Goal: Transaction & Acquisition: Subscribe to service/newsletter

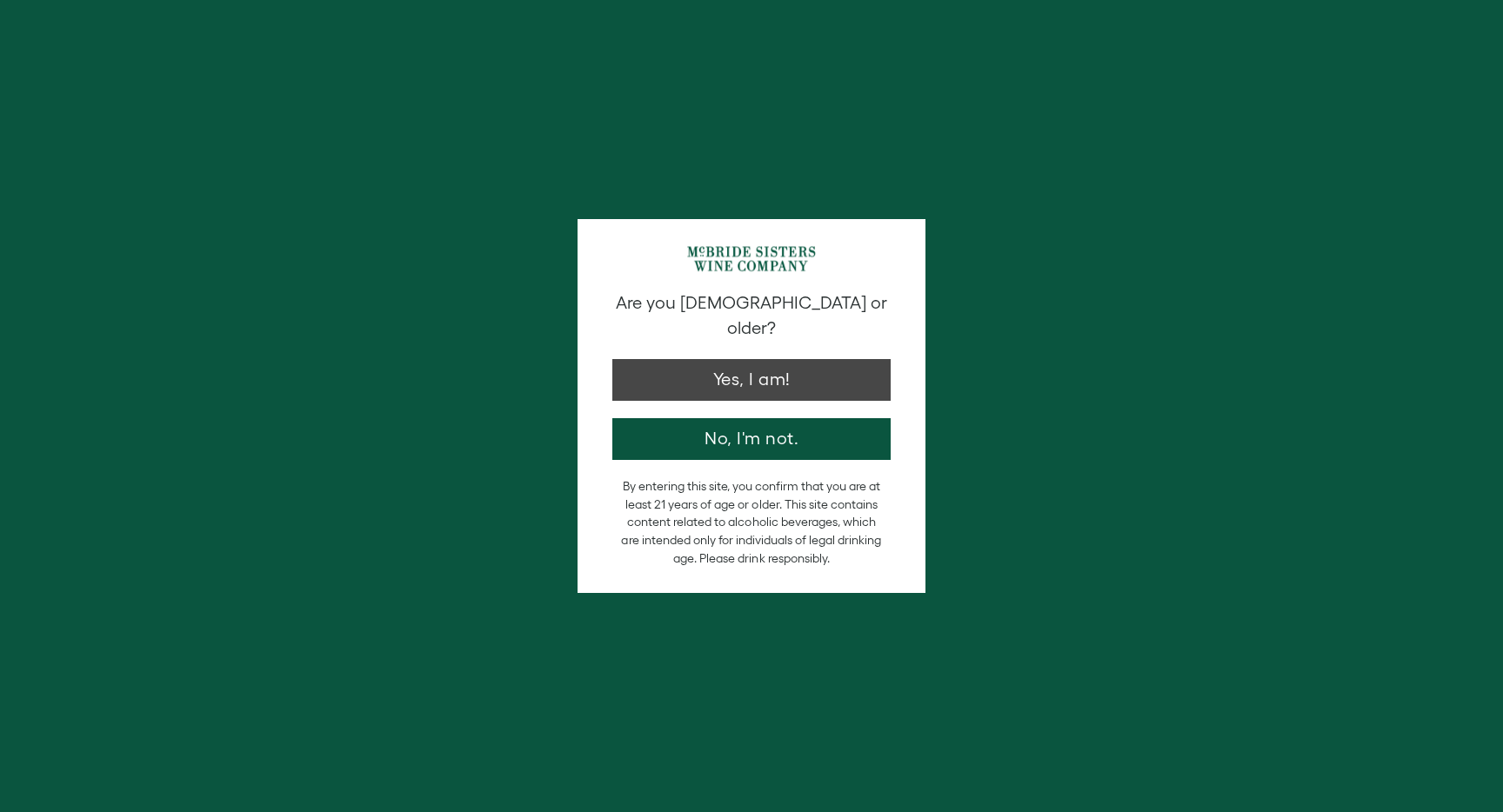
click at [673, 359] on button "Yes, I am!" at bounding box center [751, 379] width 278 height 42
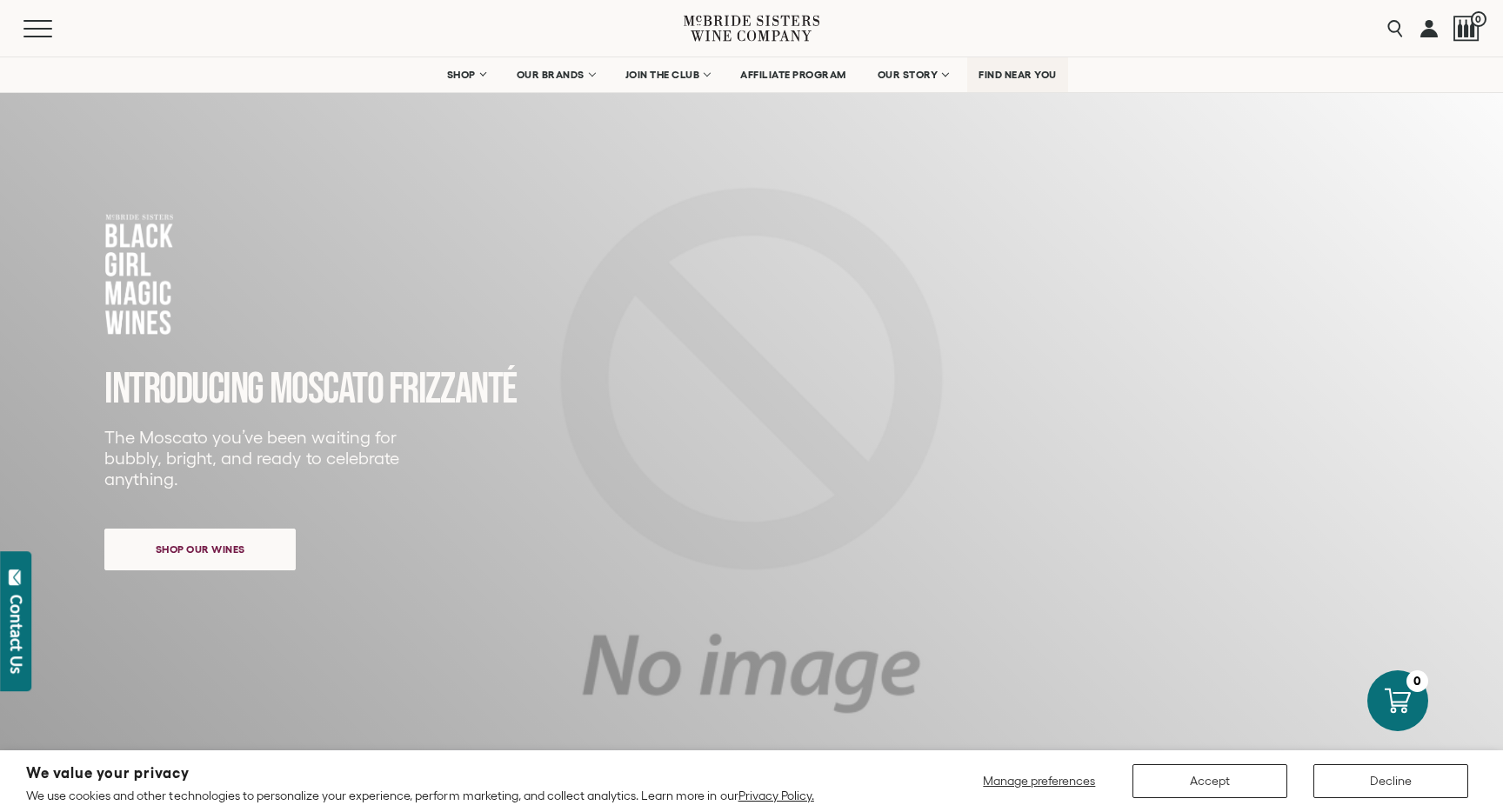
click at [1028, 78] on span "FIND NEAR YOU" at bounding box center [1017, 75] width 79 height 13
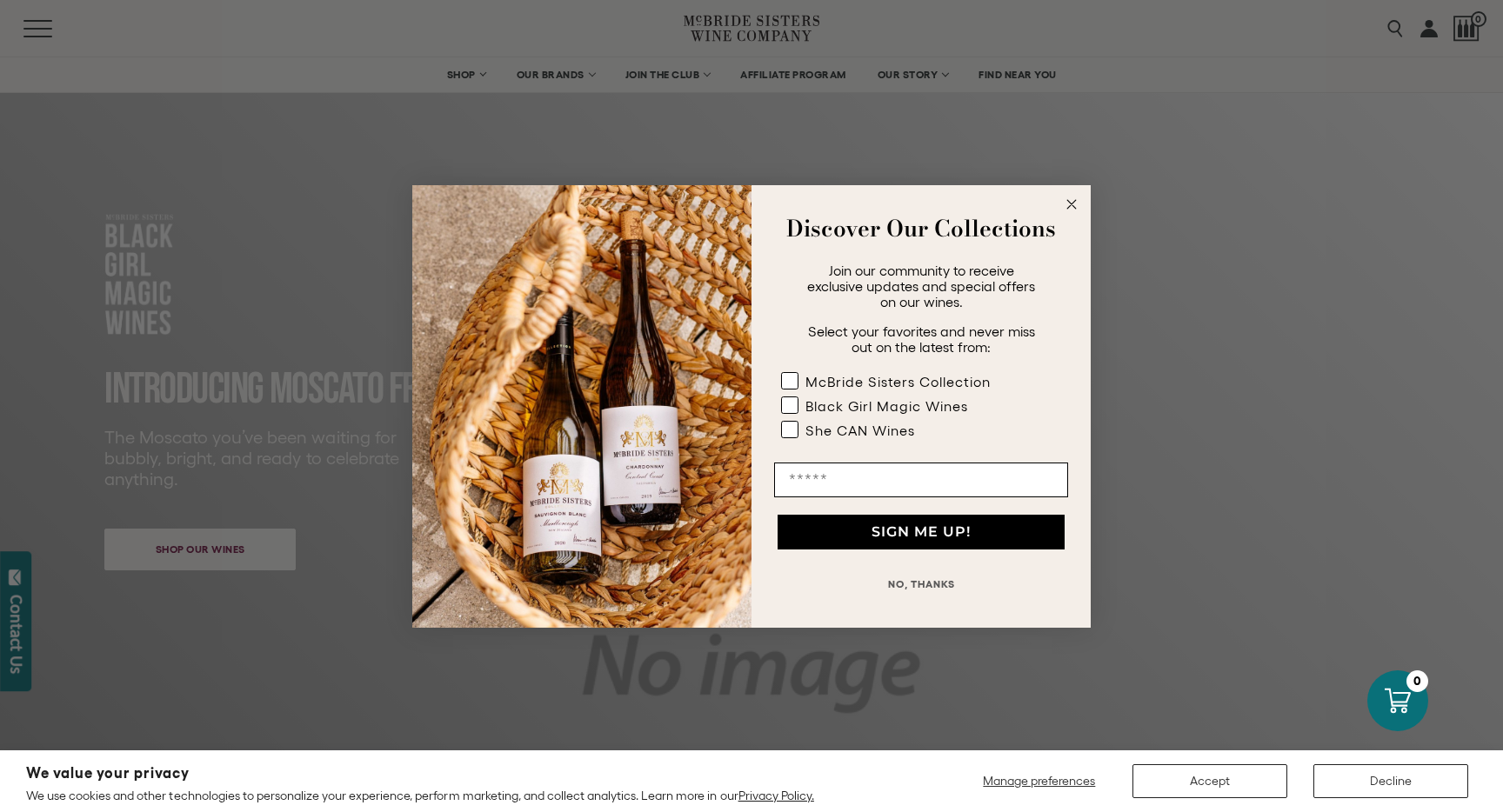
click at [197, 541] on div "Close dialog Discover Our Collections Join our community to receive exclusive u…" at bounding box center [751, 406] width 1503 height 812
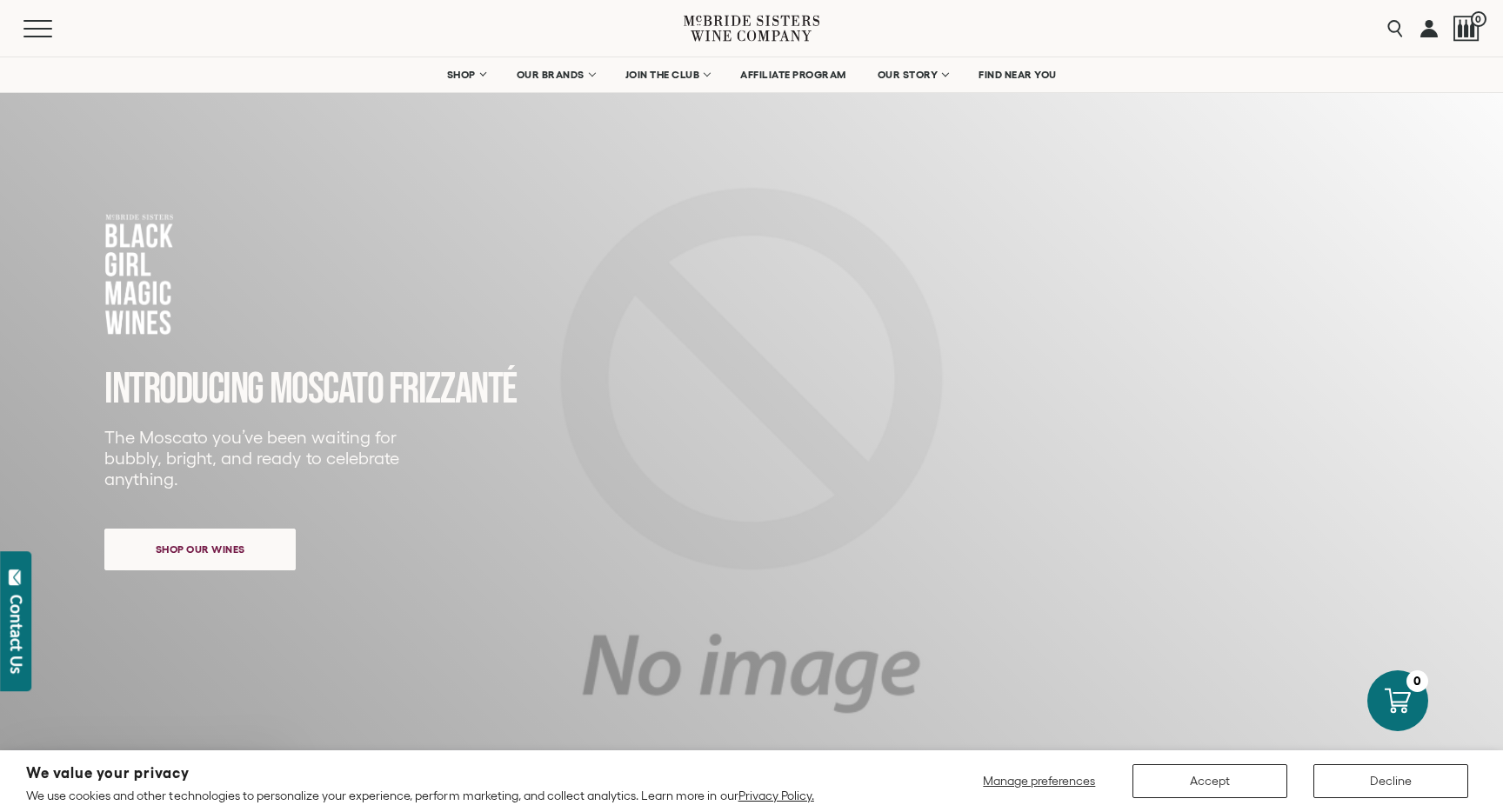
click at [201, 559] on span "Shop our wines" at bounding box center [200, 549] width 150 height 34
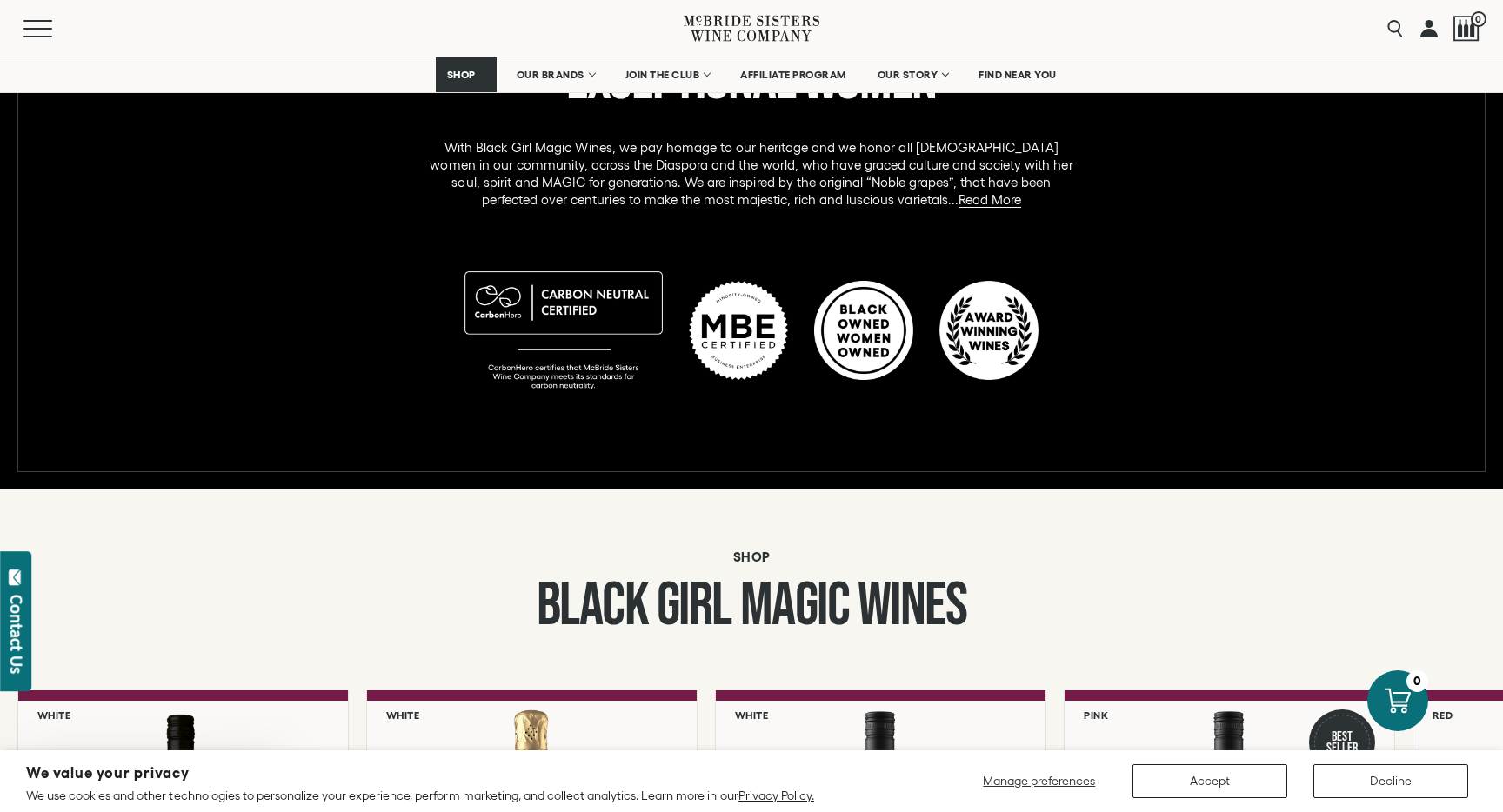
scroll to position [889, 0]
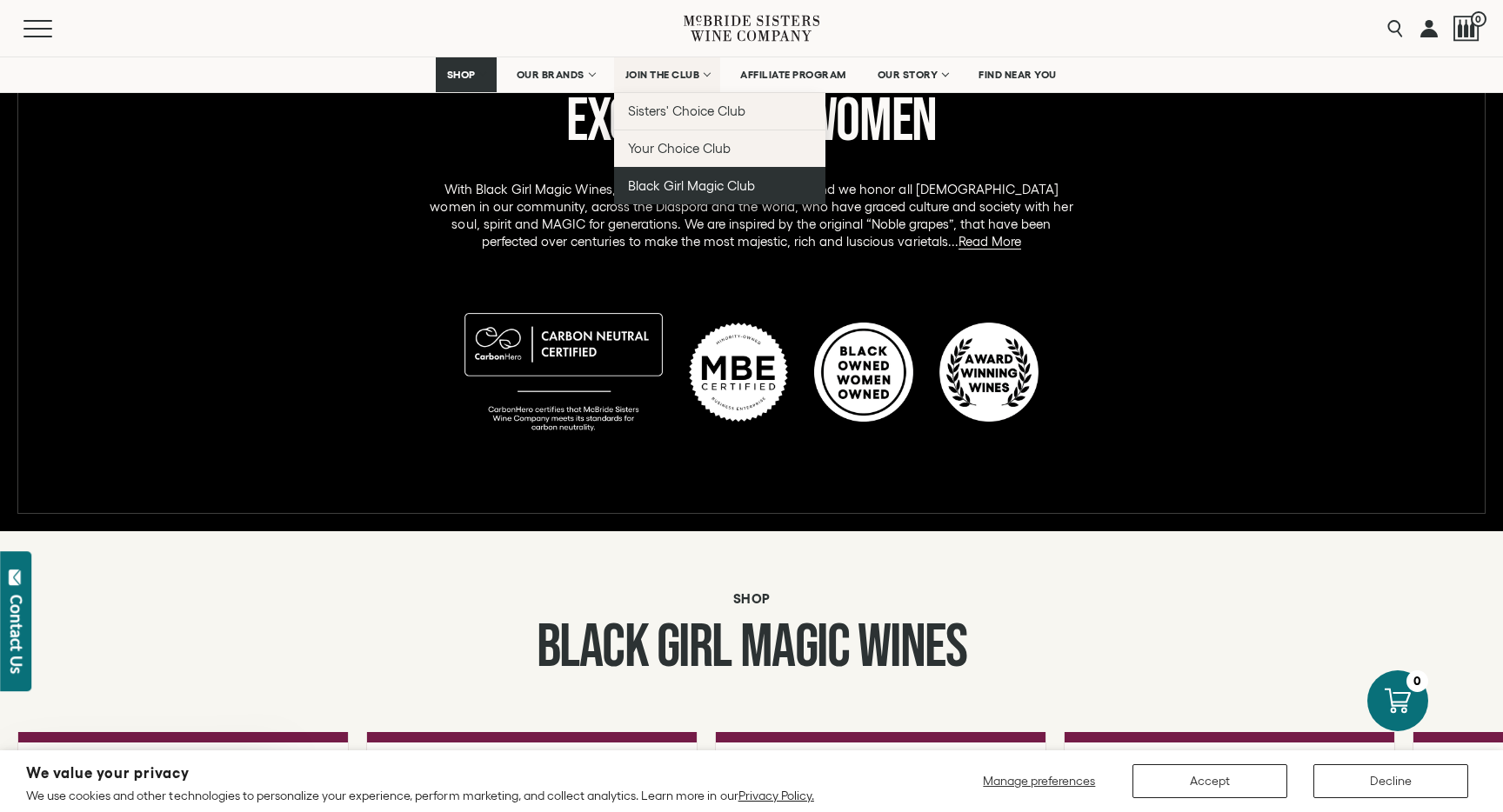
click at [675, 183] on span "Black Girl Magic Club" at bounding box center [691, 185] width 127 height 15
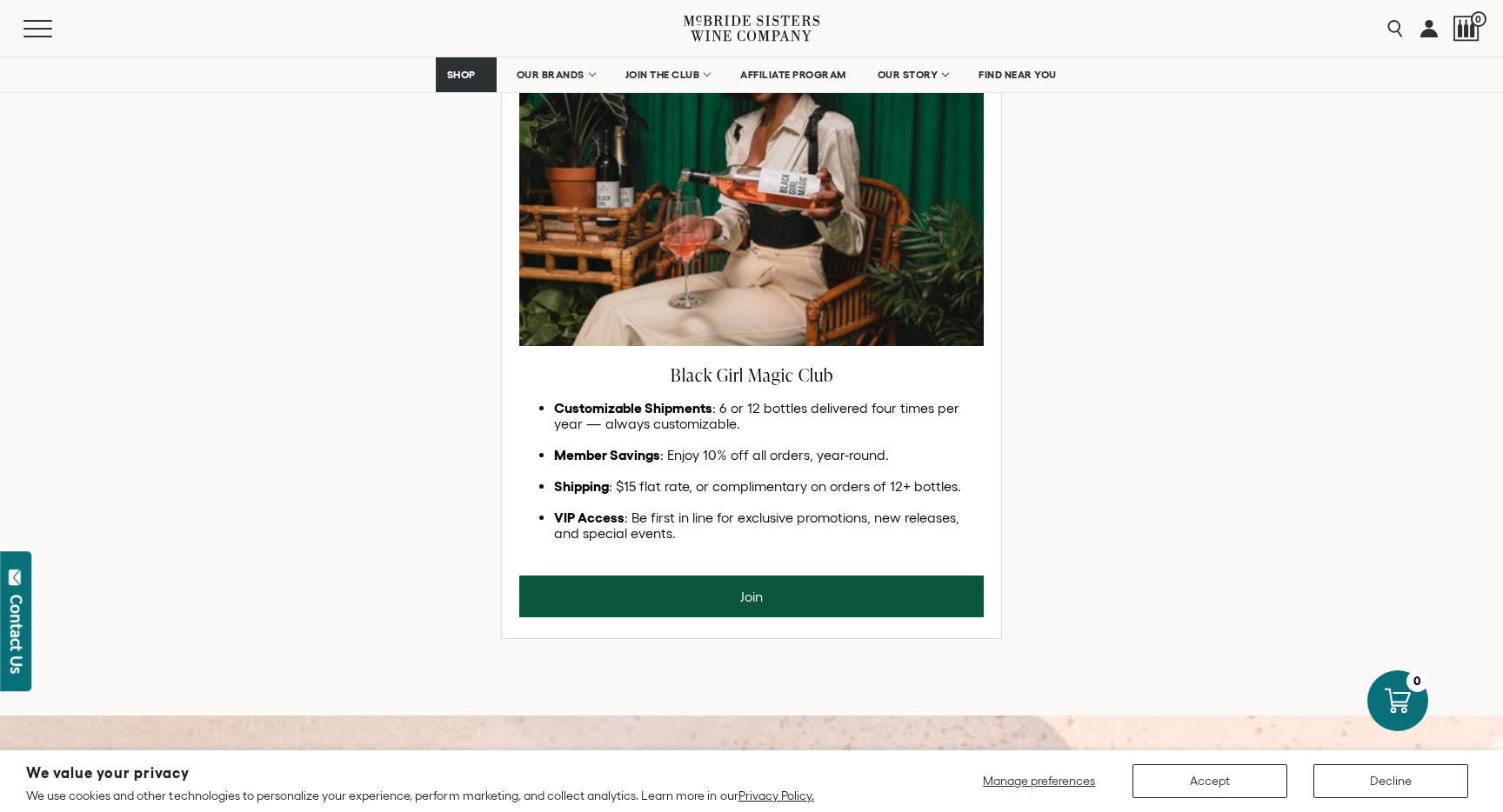
scroll to position [999, 0]
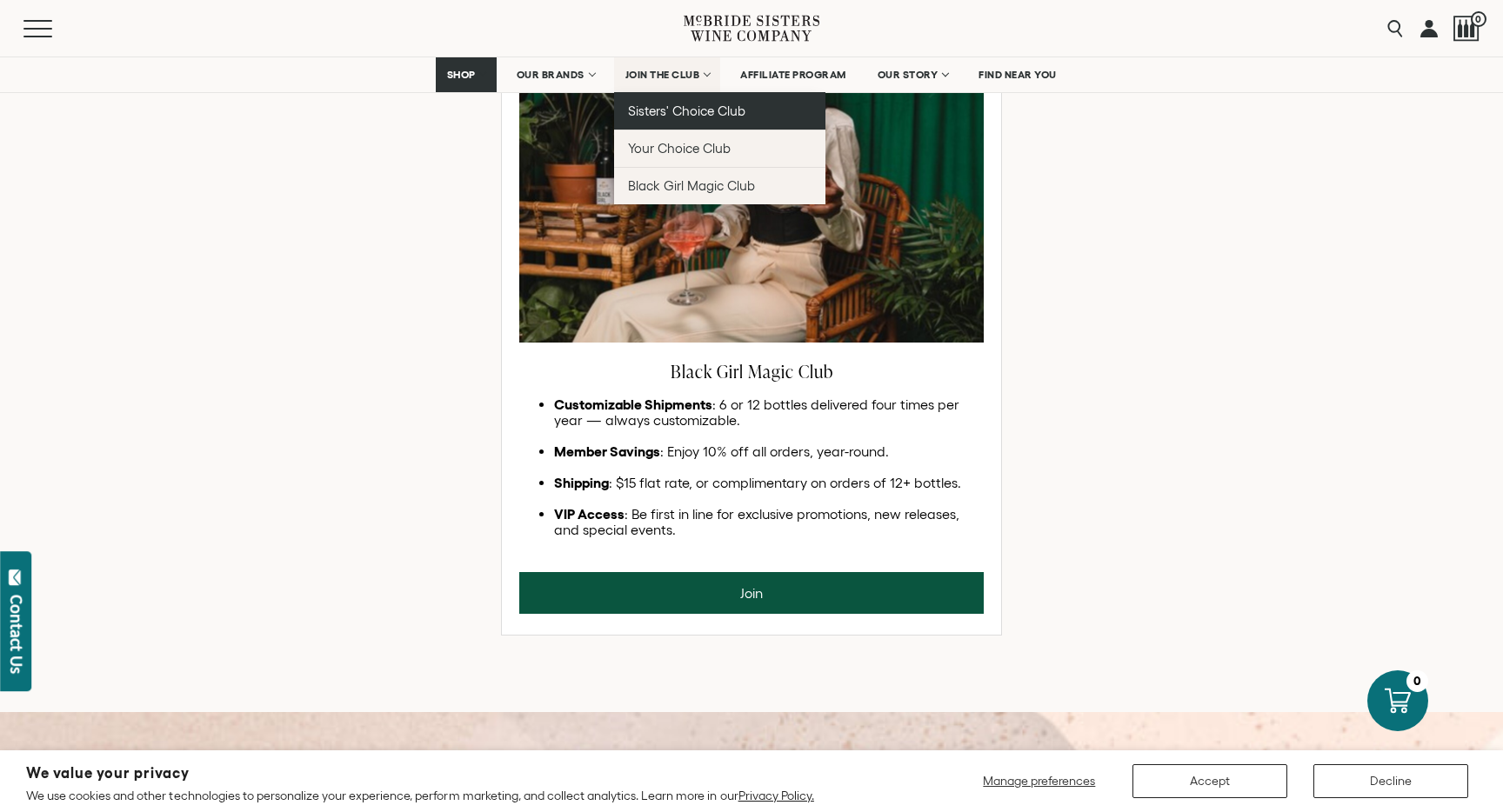
click at [659, 110] on span "Sisters' Choice Club" at bounding box center [686, 111] width 117 height 15
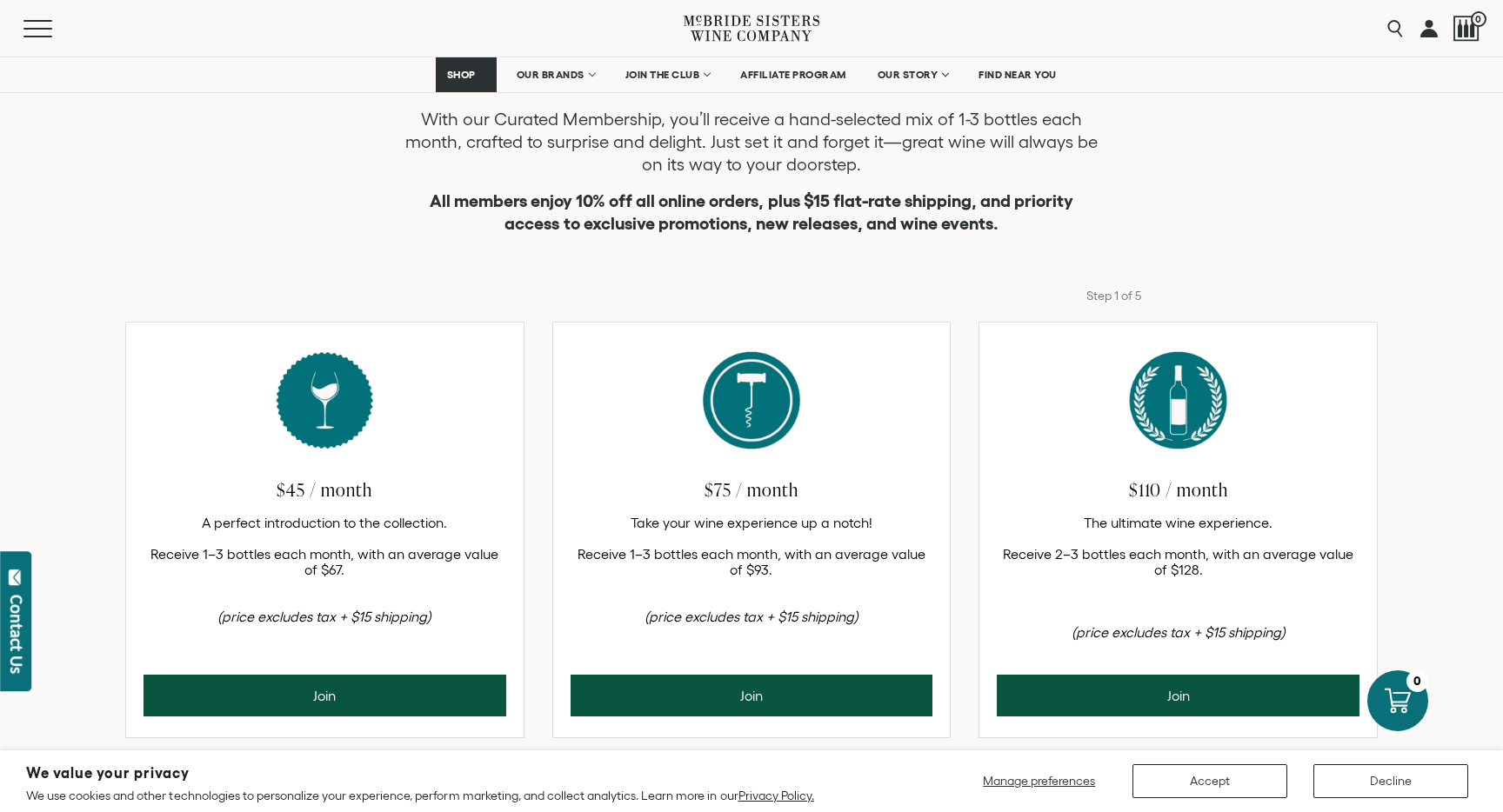
scroll to position [526, 0]
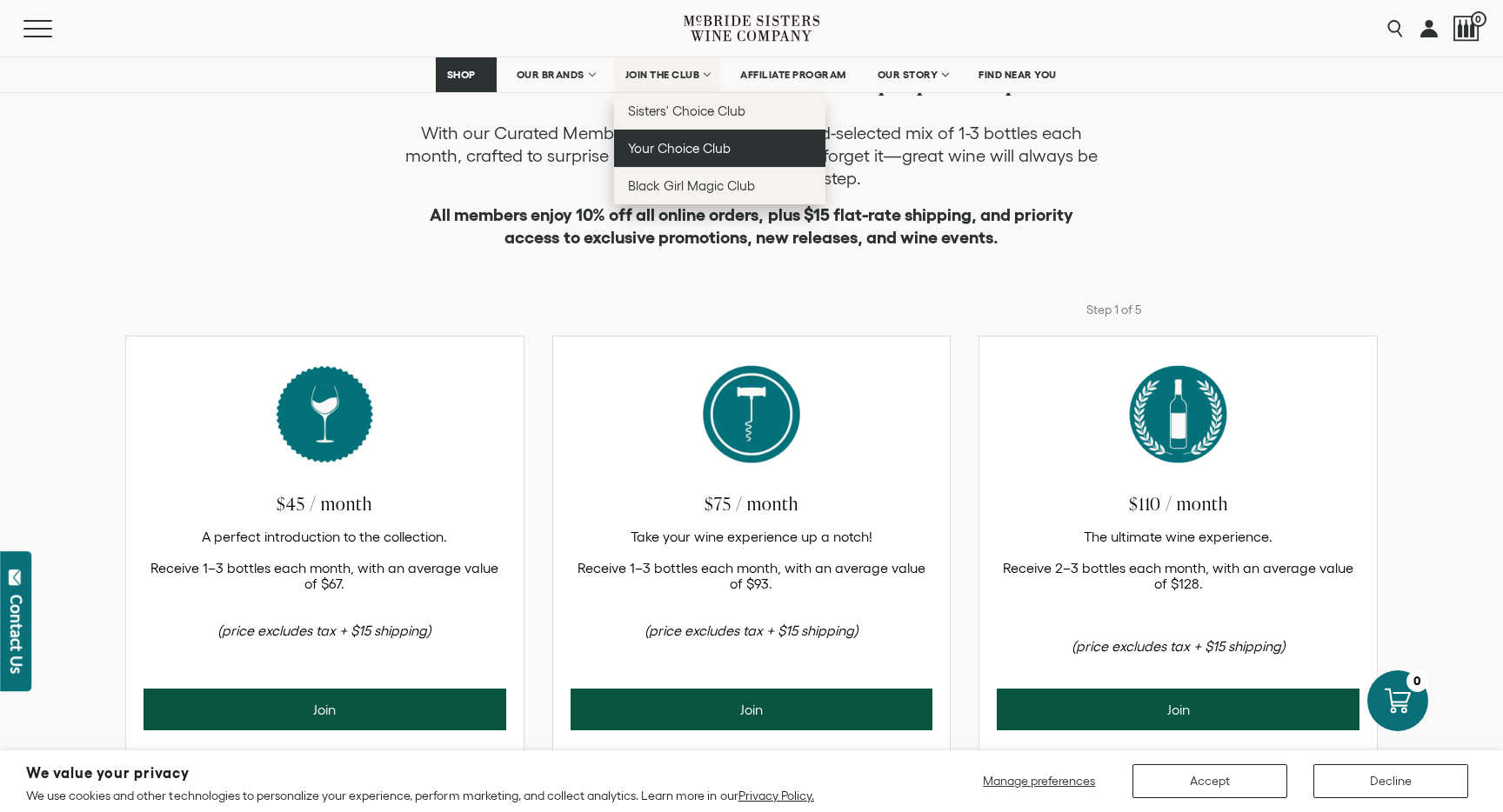
click at [666, 146] on span "Your Choice Club" at bounding box center [679, 147] width 103 height 15
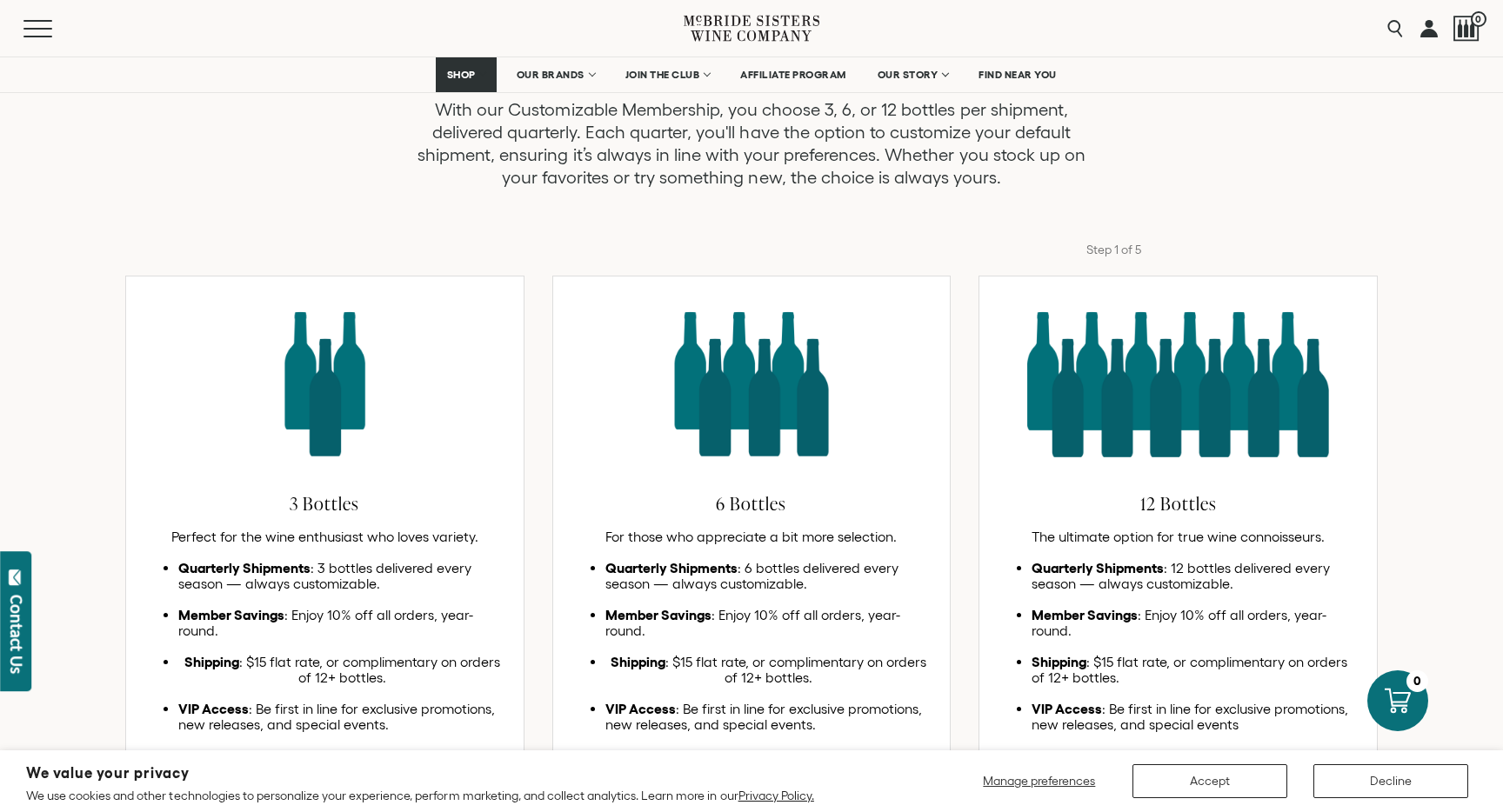
scroll to position [536, 0]
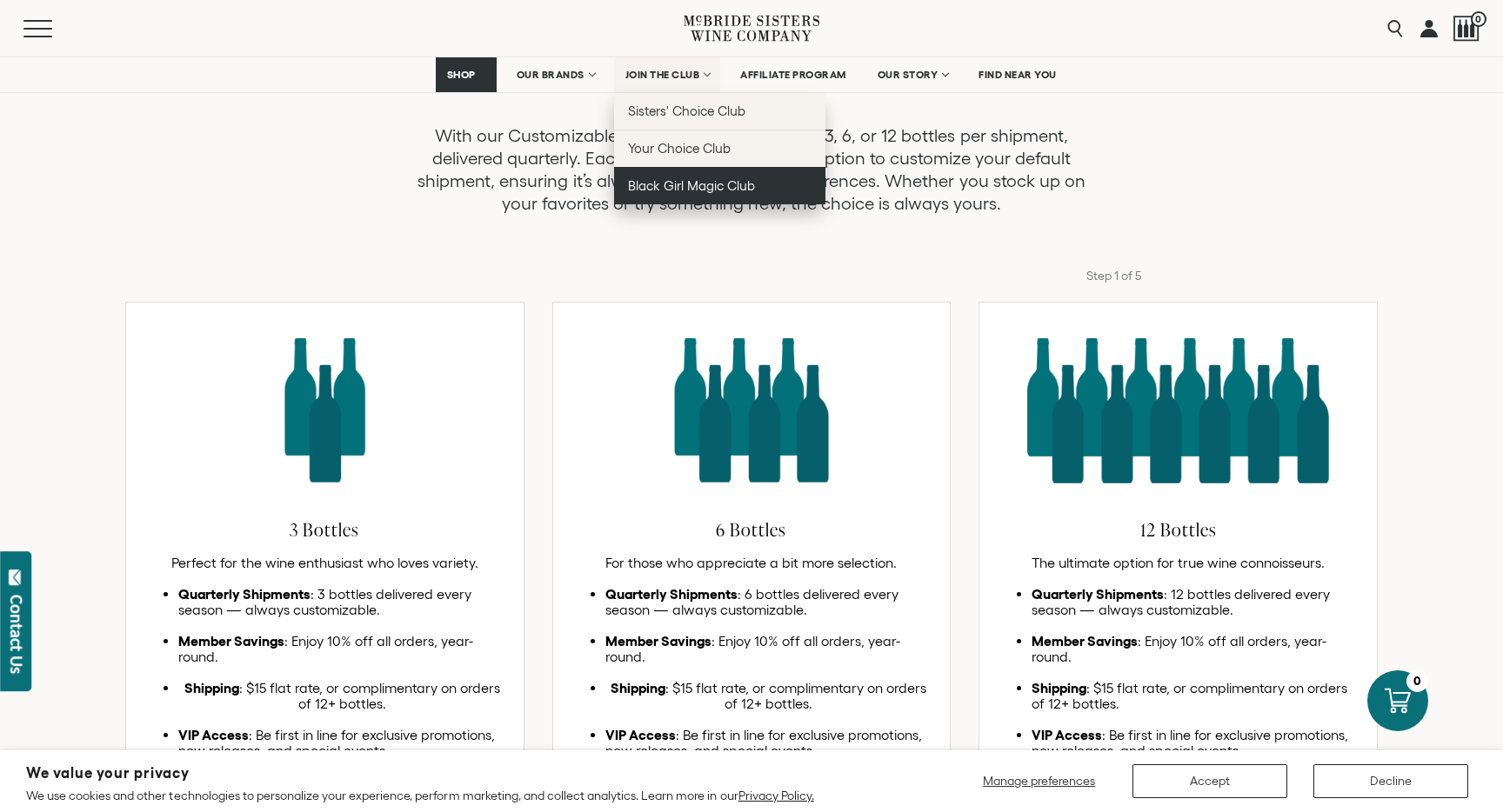
click at [673, 182] on span "Black Girl Magic Club" at bounding box center [691, 185] width 127 height 15
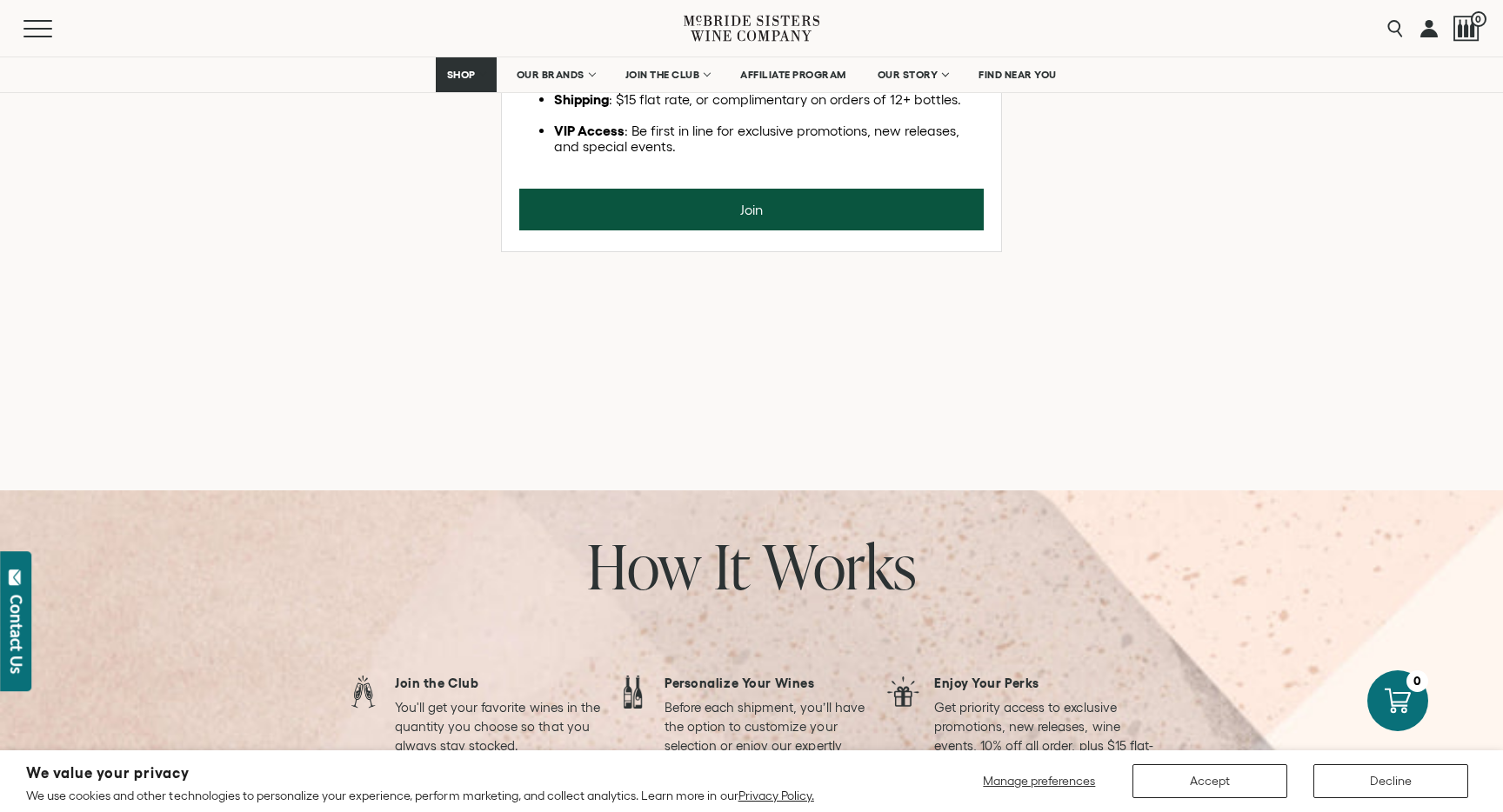
scroll to position [1090, 0]
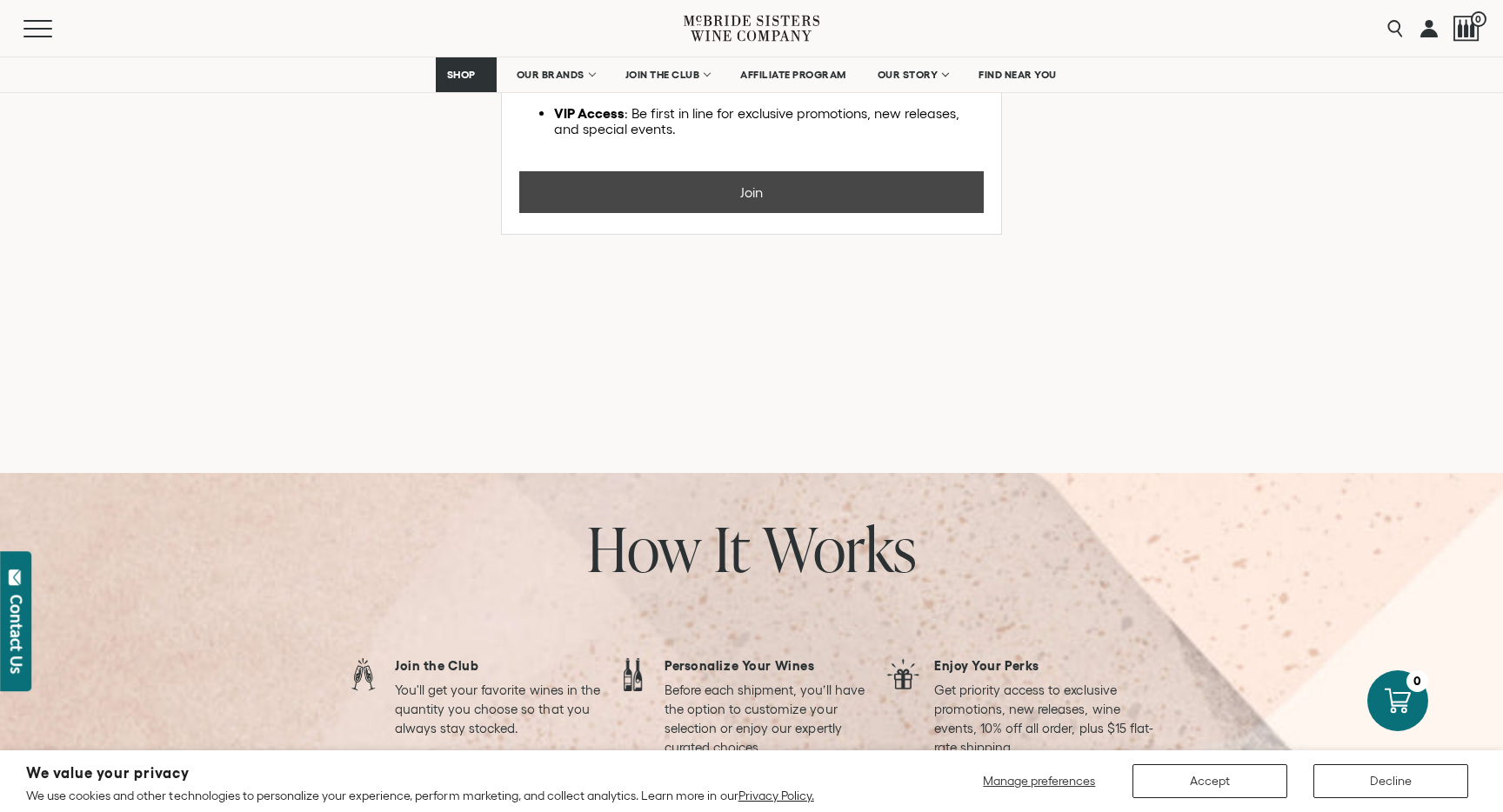
click at [633, 213] on button "Join" at bounding box center [751, 192] width 465 height 42
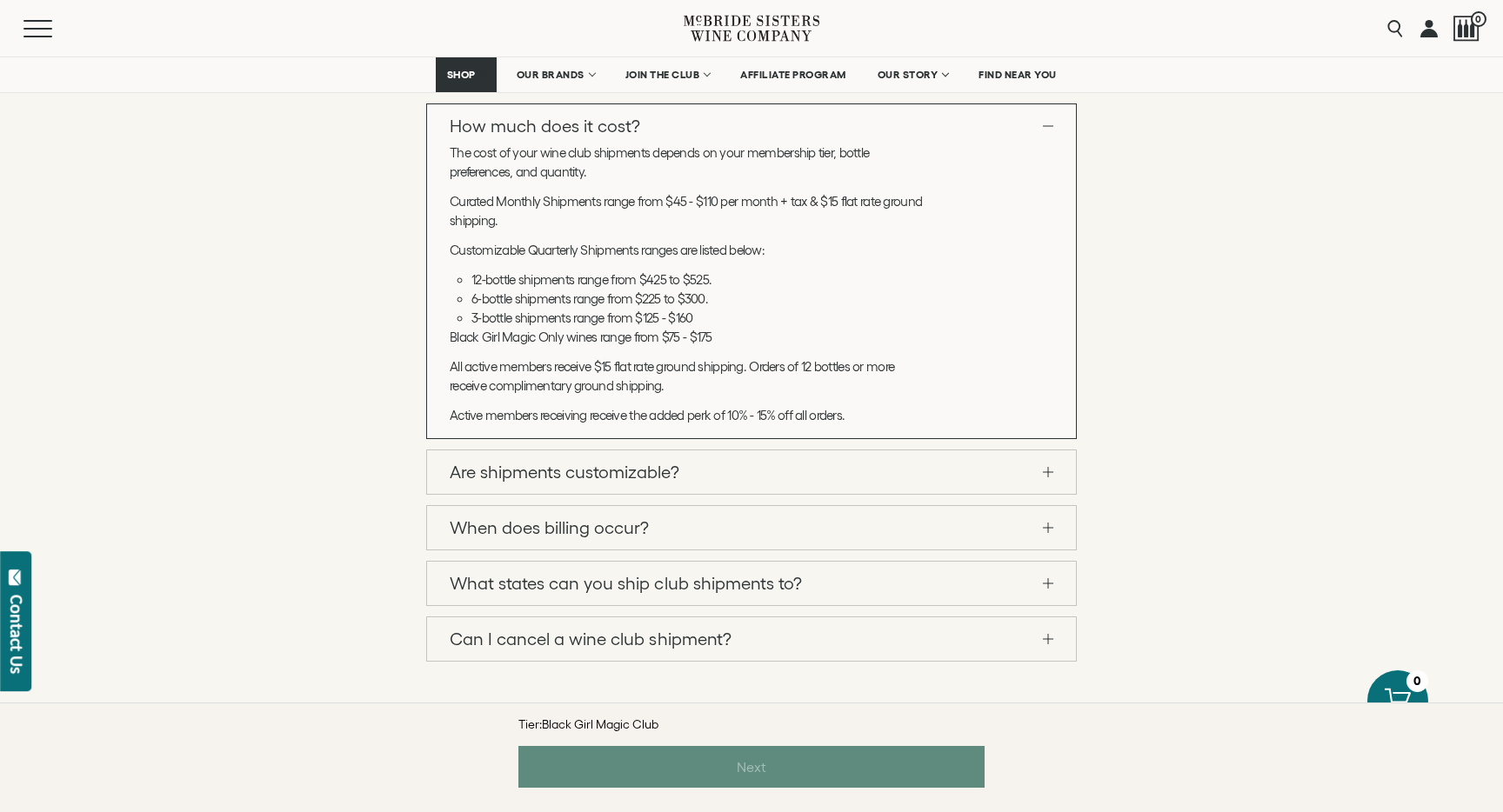
scroll to position [2101, 0]
click at [637, 467] on link "Are shipments customizable?" at bounding box center [751, 471] width 649 height 44
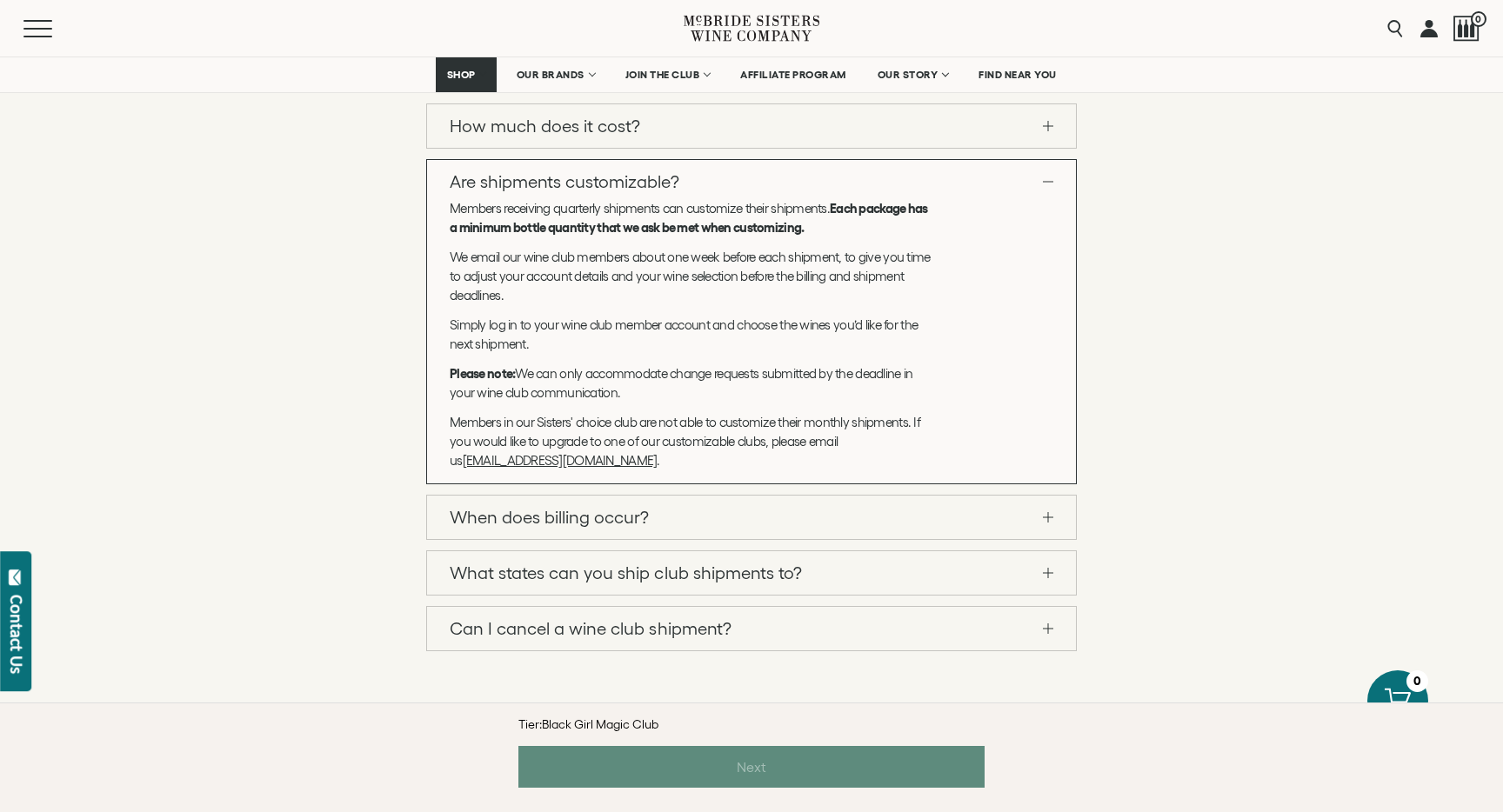
click at [629, 520] on link "When does billing occur?" at bounding box center [751, 517] width 649 height 44
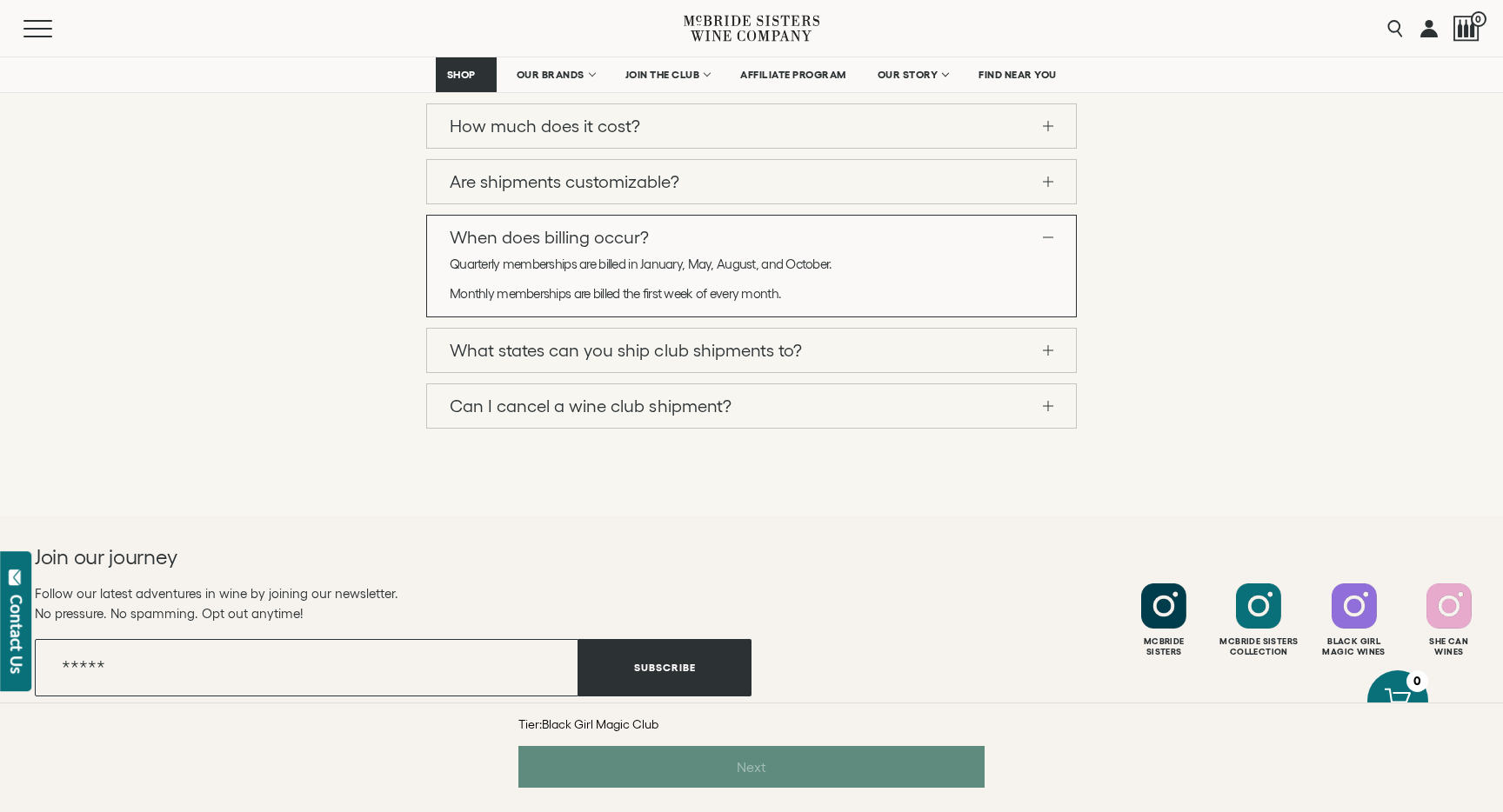
click at [684, 348] on link "What states can you ship club shipments to?" at bounding box center [751, 350] width 649 height 44
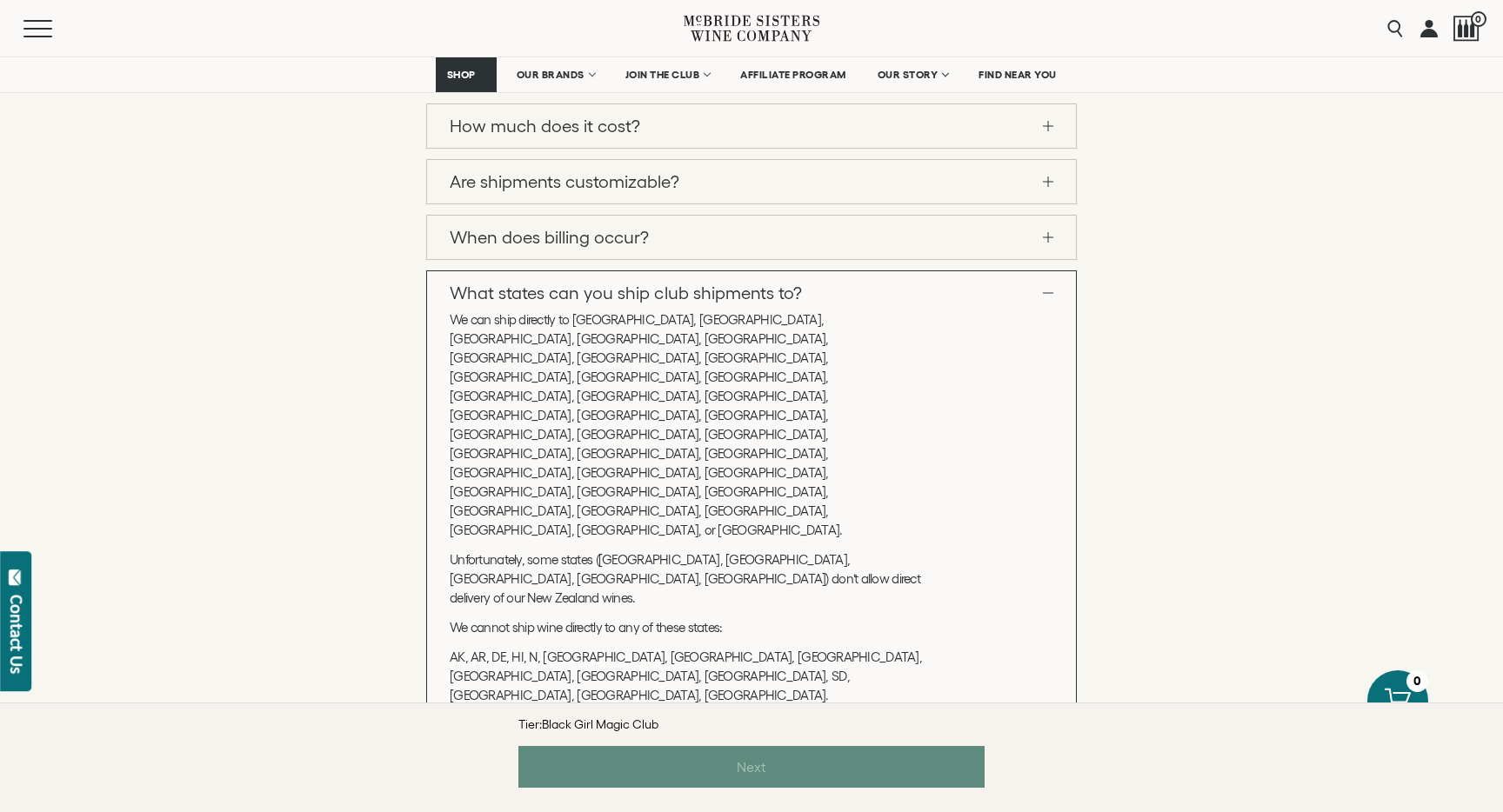
click at [694, 760] on link "Can I cancel a wine club shipment?" at bounding box center [751, 781] width 649 height 44
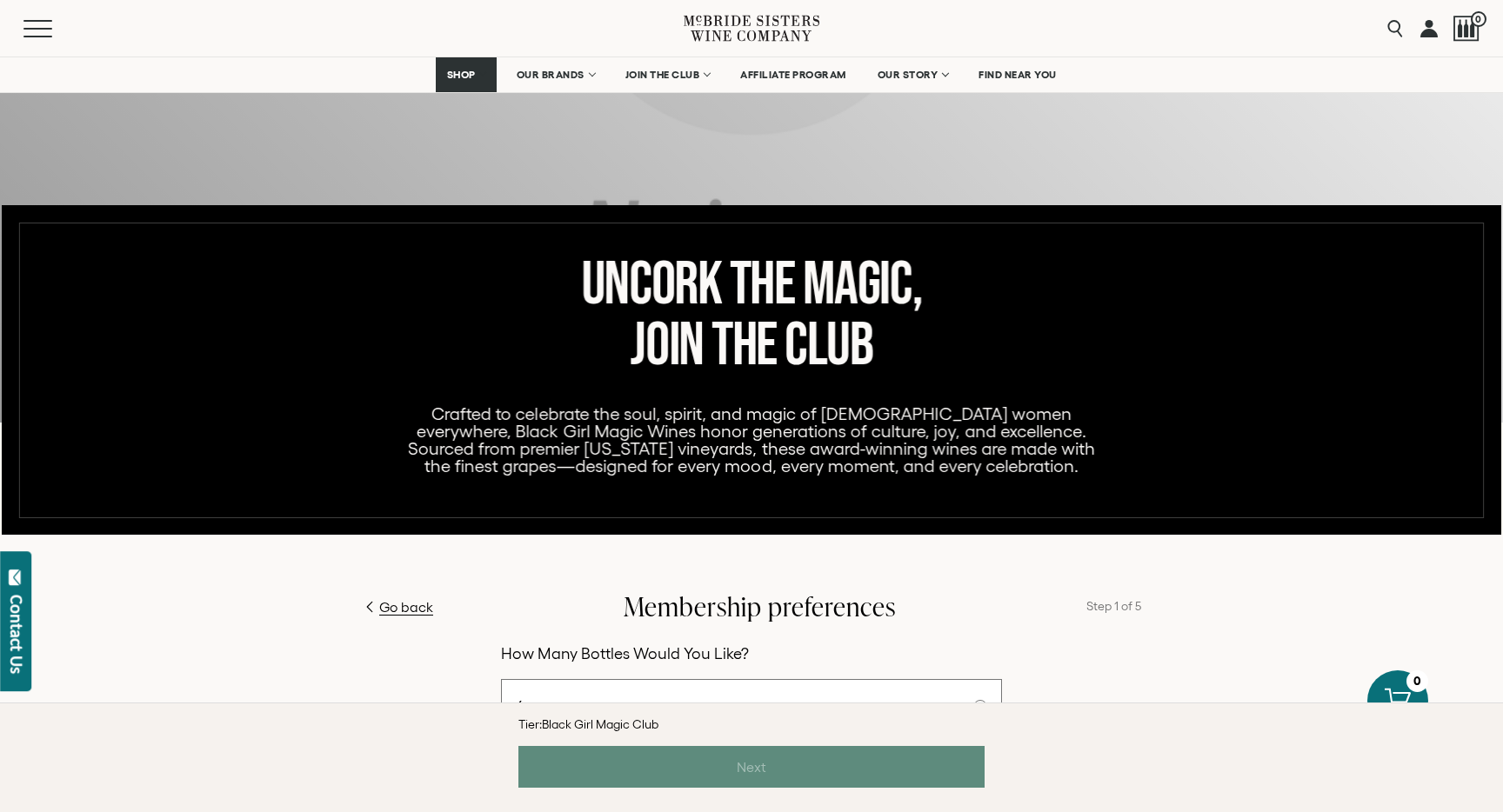
scroll to position [415, 0]
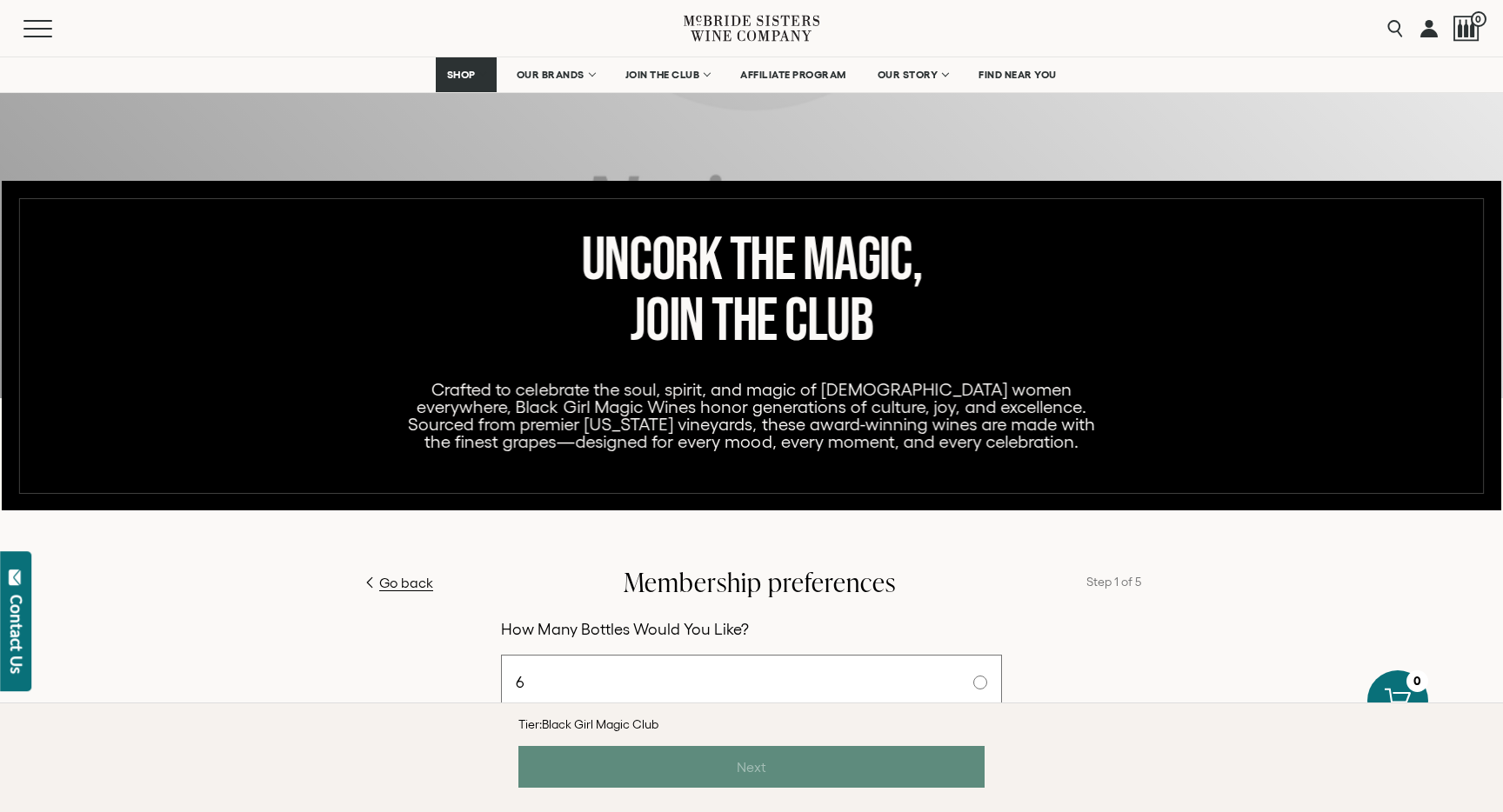
click at [740, 734] on div "Tier: Black Girl Magic Club" at bounding box center [751, 725] width 466 height 44
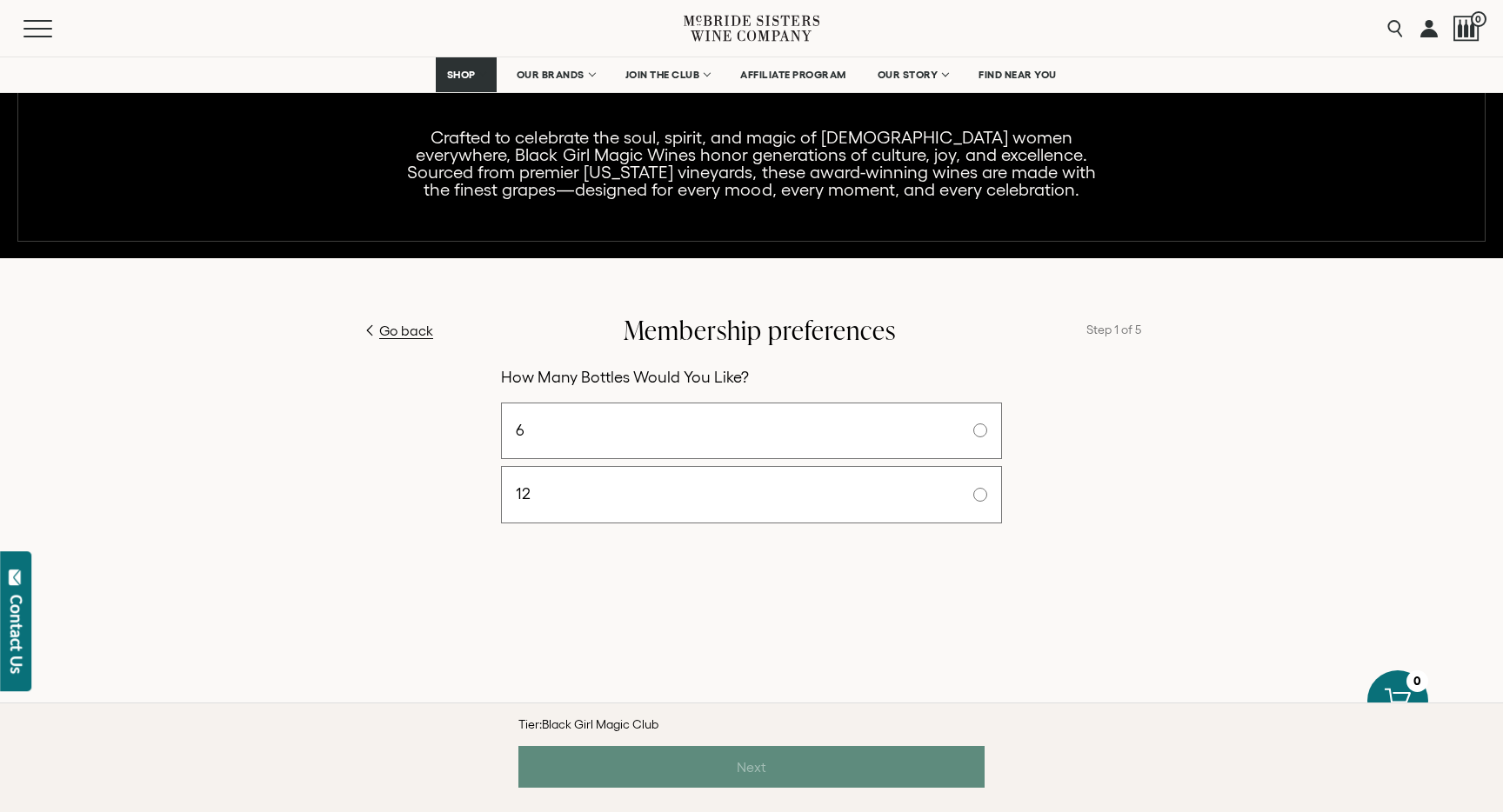
scroll to position [667, 0]
click at [811, 408] on label "6" at bounding box center [751, 431] width 501 height 57
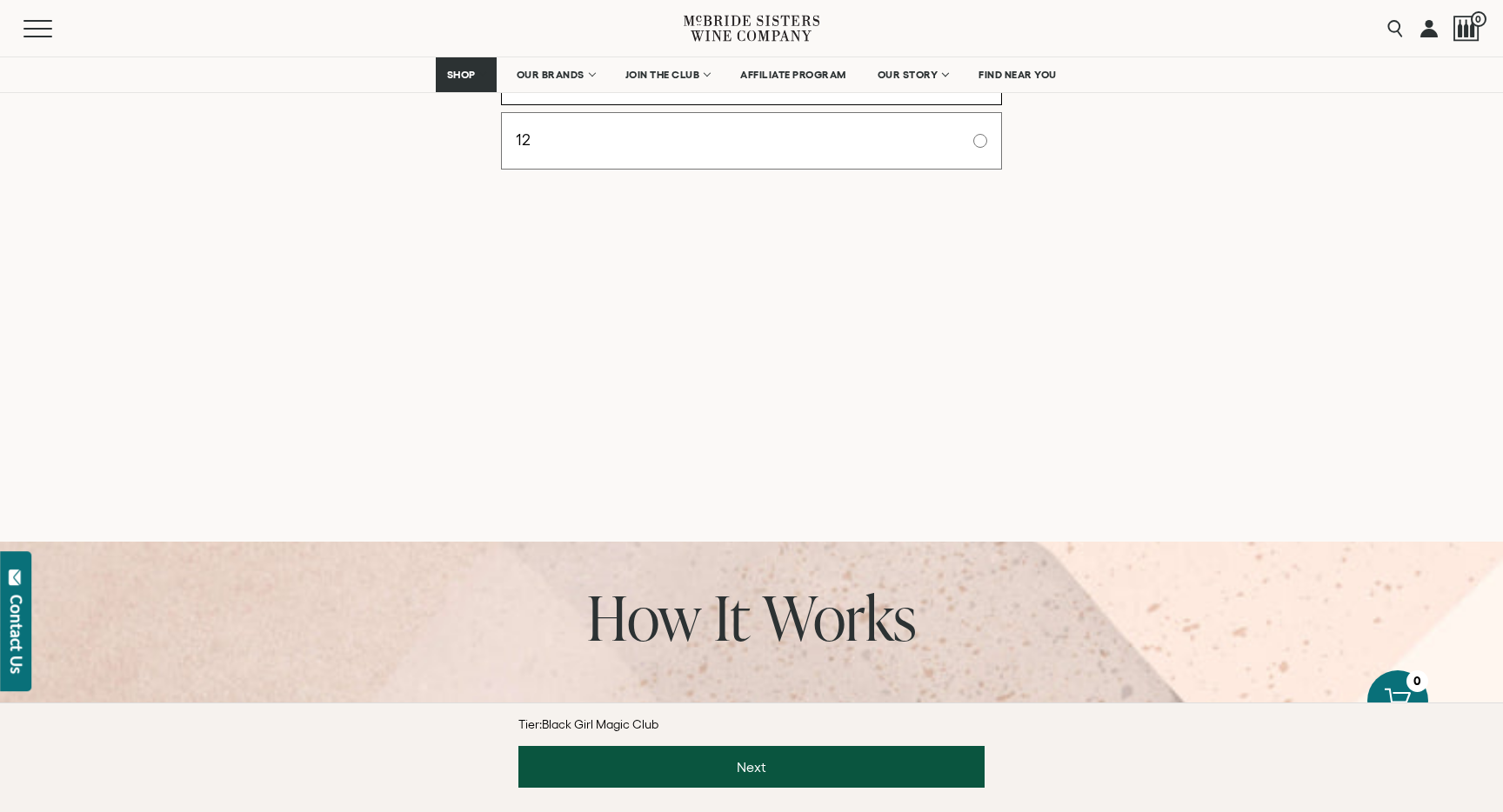
scroll to position [992, 0]
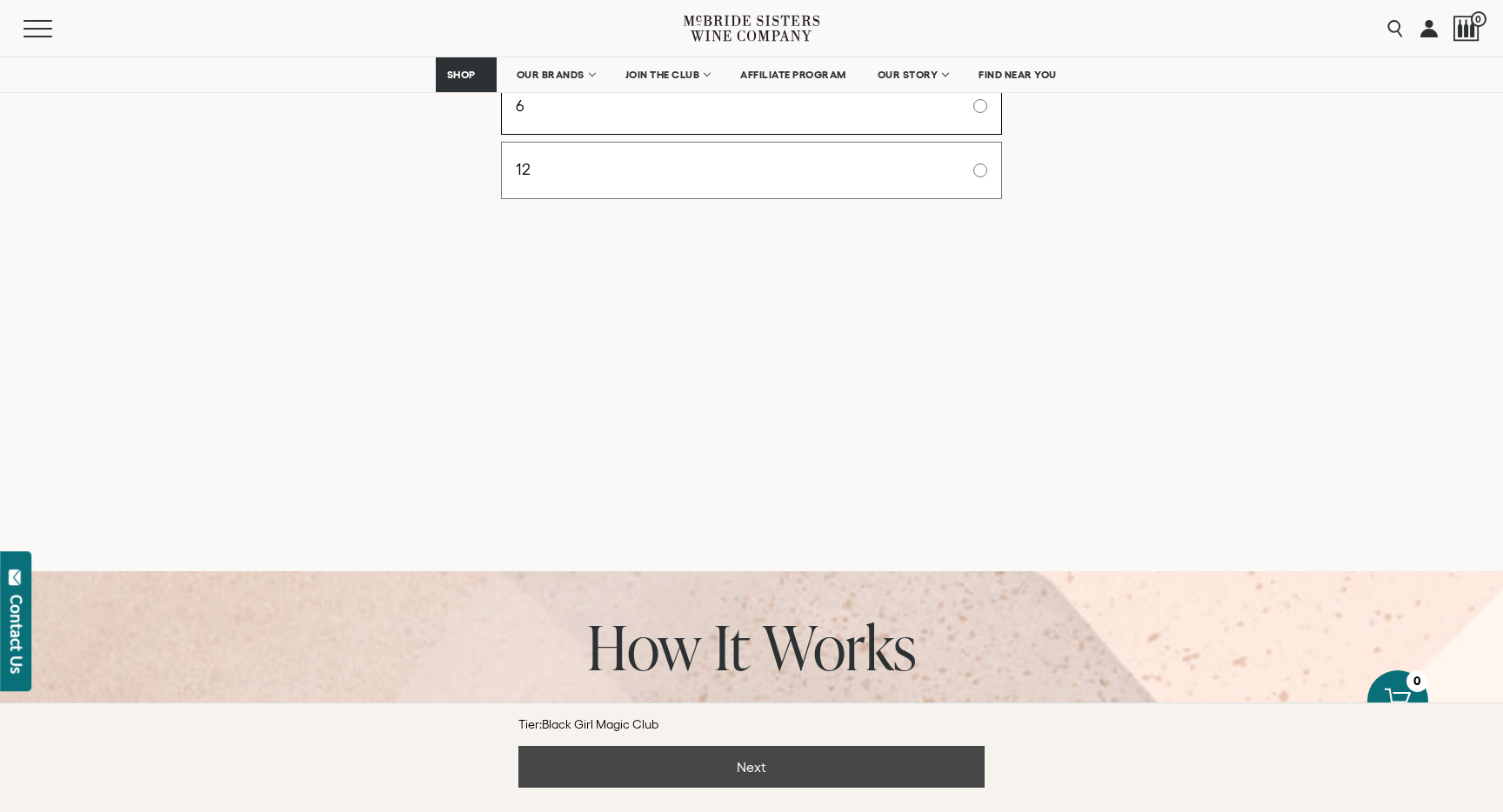
click at [751, 768] on button "Next" at bounding box center [751, 766] width 466 height 42
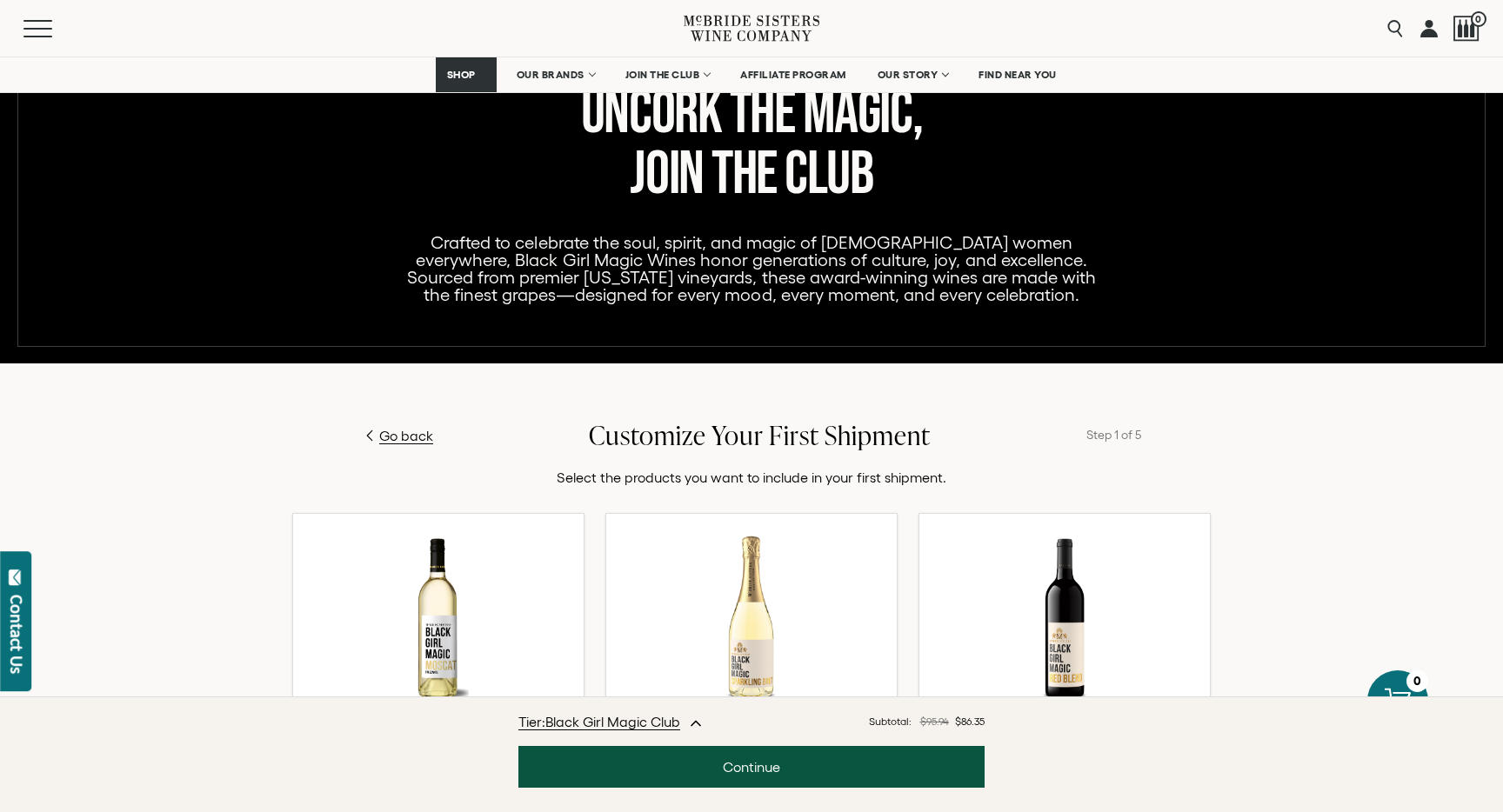
scroll to position [615, 0]
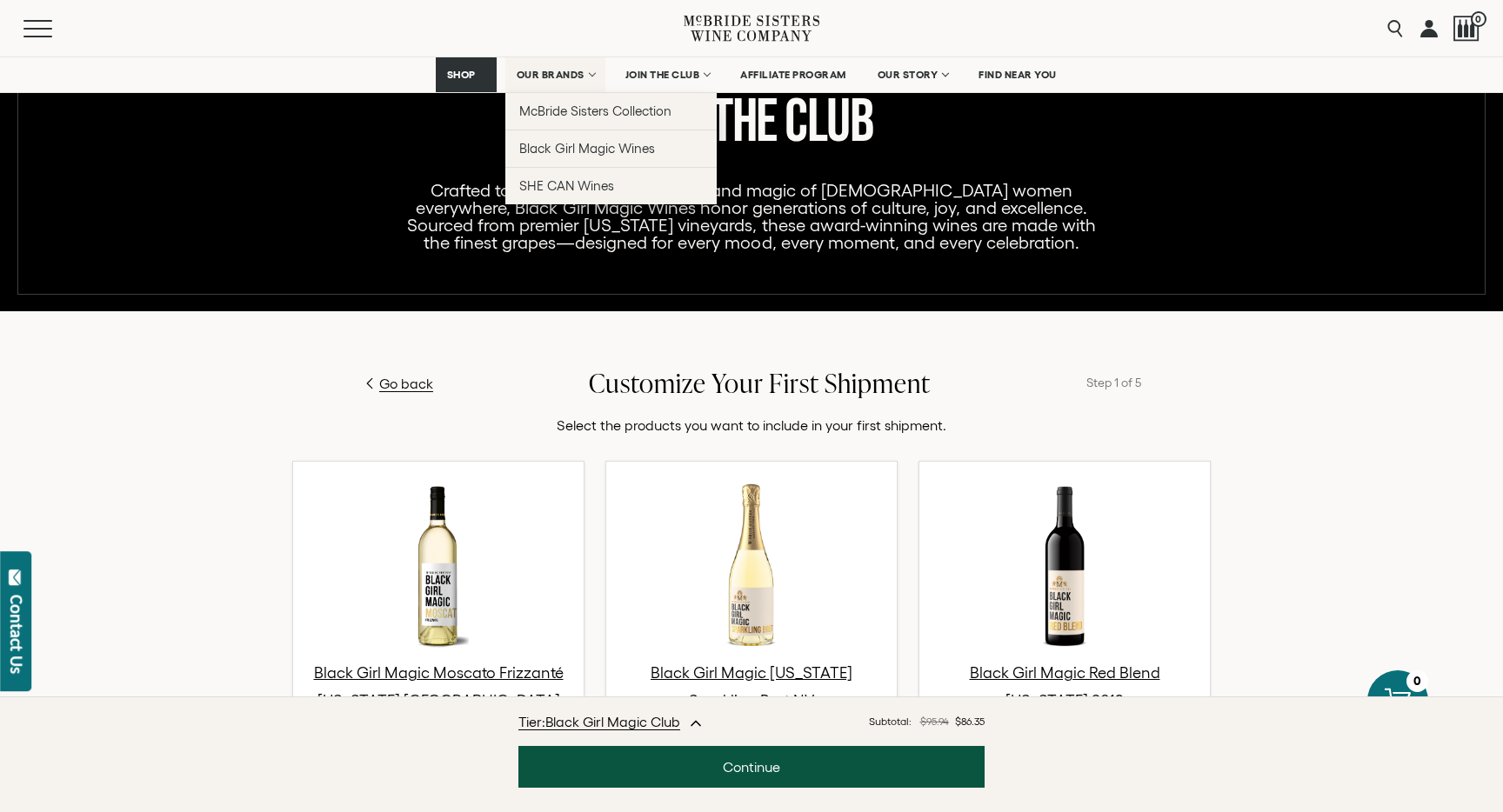
click at [589, 75] on link "OUR BRANDS" at bounding box center [555, 75] width 100 height 35
